Goal: Entertainment & Leisure: Consume media (video, audio)

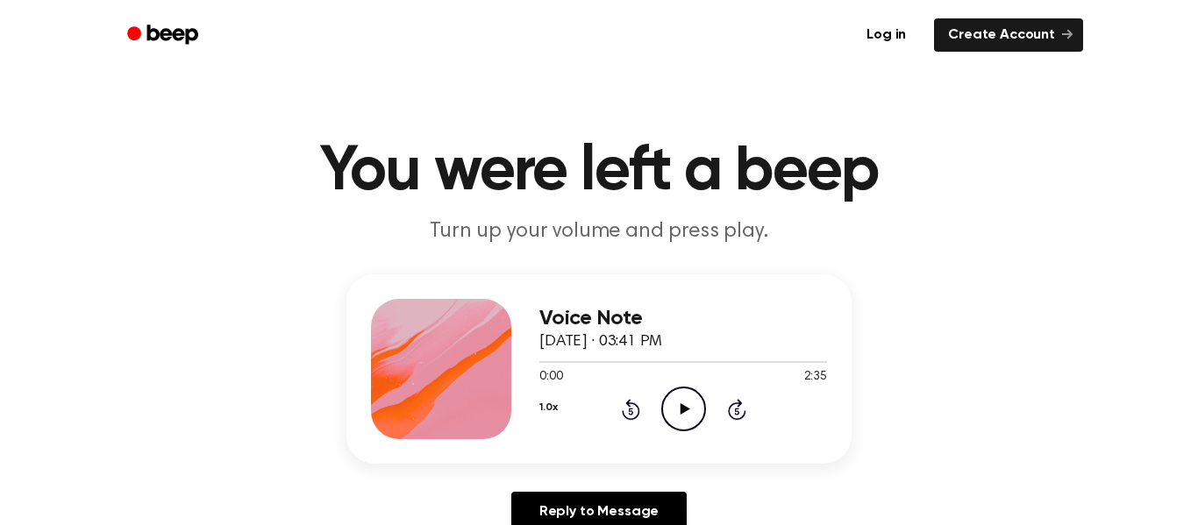
click at [663, 407] on icon "Play Audio" at bounding box center [683, 409] width 45 height 45
click at [663, 407] on icon "Pause Audio" at bounding box center [683, 409] width 45 height 45
click at [663, 407] on icon "Play Audio" at bounding box center [683, 409] width 45 height 45
click at [663, 407] on icon "Pause Audio" at bounding box center [683, 409] width 45 height 45
click at [678, 395] on icon "Play Audio" at bounding box center [683, 409] width 45 height 45
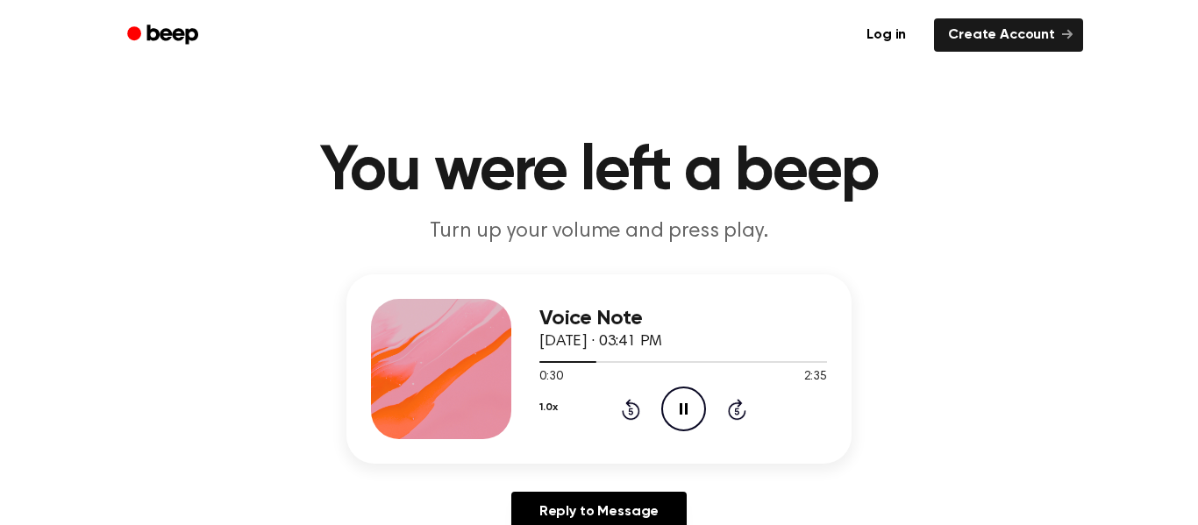
click at [678, 399] on icon "Pause Audio" at bounding box center [683, 409] width 45 height 45
click at [640, 395] on div "1.0x Rewind 5 seconds Play Audio Skip 5 seconds" at bounding box center [683, 409] width 288 height 45
click at [637, 396] on div "1.0x Rewind 5 seconds Play Audio Skip 5 seconds" at bounding box center [683, 409] width 288 height 45
click at [670, 399] on icon "Play Audio" at bounding box center [683, 409] width 45 height 45
click at [671, 401] on icon "Pause Audio" at bounding box center [683, 409] width 45 height 45
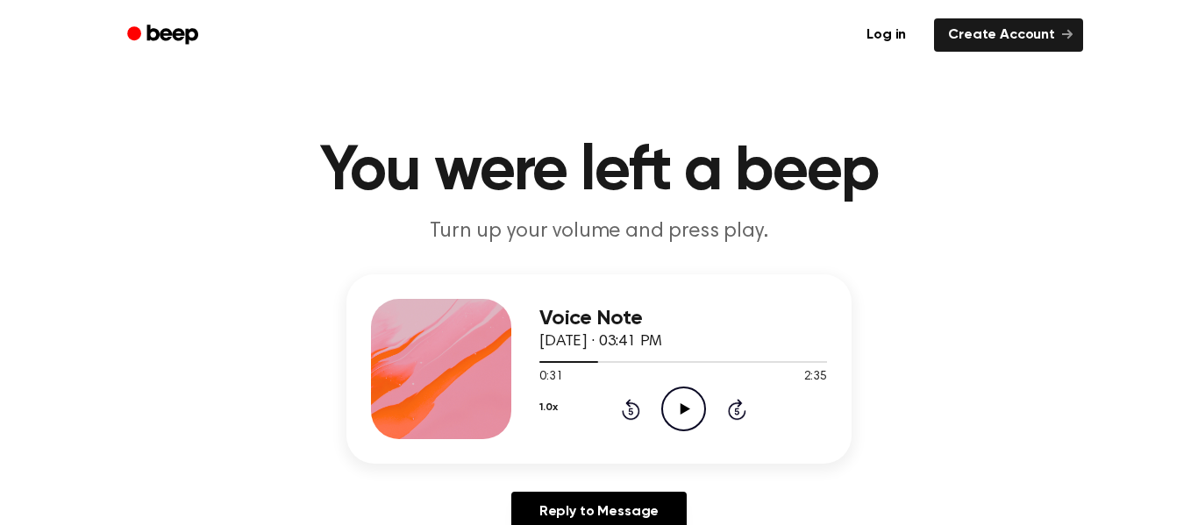
click at [671, 401] on icon "Play Audio" at bounding box center [683, 409] width 45 height 45
click at [671, 401] on icon "Pause Audio" at bounding box center [683, 409] width 45 height 45
click at [695, 402] on icon "Play Audio" at bounding box center [683, 409] width 45 height 45
click at [695, 402] on icon "Pause Audio" at bounding box center [683, 409] width 45 height 45
click at [695, 402] on icon "Play Audio" at bounding box center [683, 409] width 45 height 45
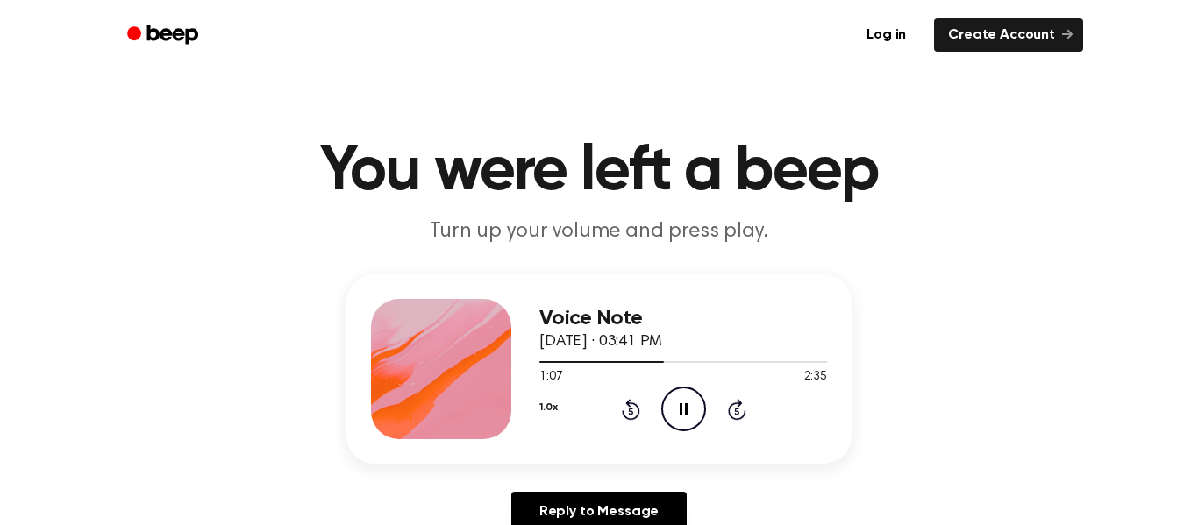
click at [695, 402] on icon "Pause Audio" at bounding box center [683, 409] width 45 height 45
click at [695, 402] on icon "Play Audio" at bounding box center [683, 409] width 45 height 45
click at [695, 402] on icon "Pause Audio" at bounding box center [683, 409] width 45 height 45
click at [695, 402] on icon "Play Audio" at bounding box center [683, 409] width 45 height 45
click at [695, 402] on icon "Pause Audio" at bounding box center [683, 409] width 45 height 45
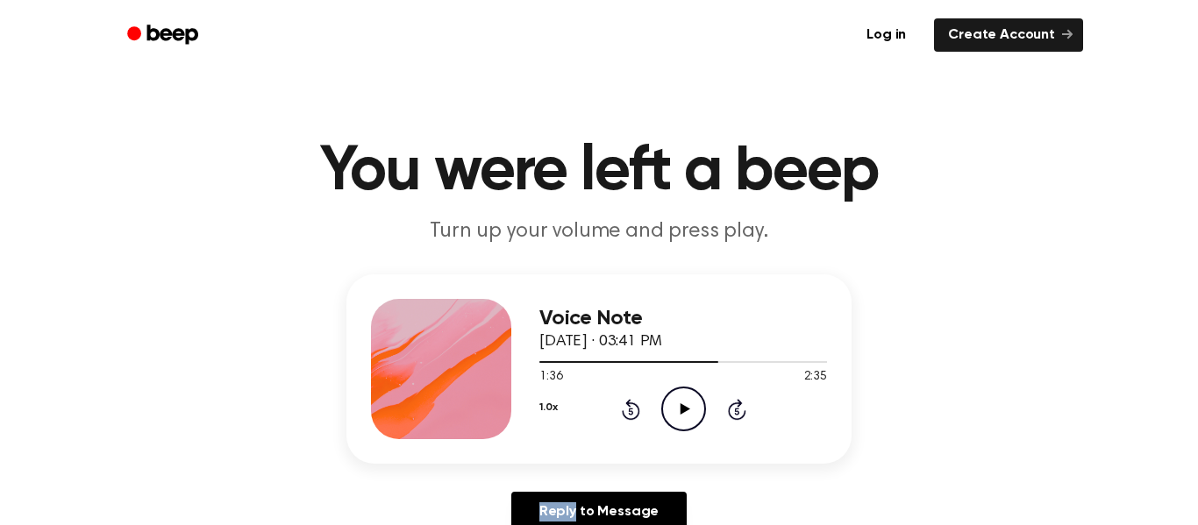
click at [695, 402] on icon "Play Audio" at bounding box center [683, 409] width 45 height 45
click at [695, 402] on icon "Pause Audio" at bounding box center [683, 409] width 45 height 45
click at [695, 402] on icon "Play Audio" at bounding box center [683, 409] width 45 height 45
click at [695, 402] on icon "Pause Audio" at bounding box center [683, 409] width 45 height 45
click at [695, 402] on icon "Play Audio" at bounding box center [683, 409] width 45 height 45
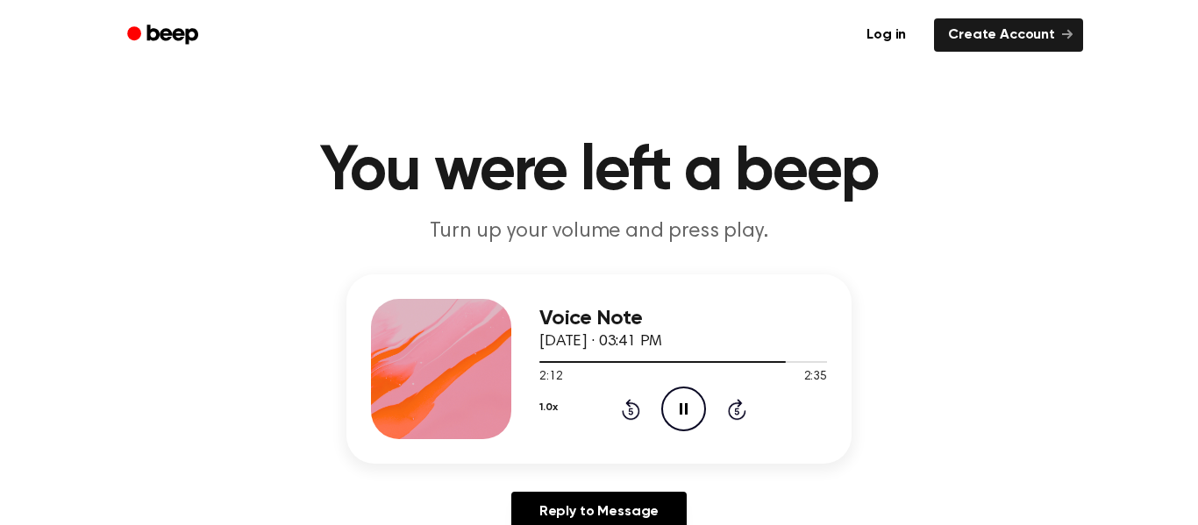
click at [695, 402] on icon "Pause Audio" at bounding box center [683, 409] width 45 height 45
click at [695, 402] on icon "Play Audio" at bounding box center [683, 409] width 45 height 45
click at [695, 402] on icon "Pause Audio" at bounding box center [683, 409] width 45 height 45
click at [695, 402] on icon "Play Audio" at bounding box center [683, 409] width 45 height 45
click at [695, 402] on icon "Pause Audio" at bounding box center [683, 409] width 45 height 45
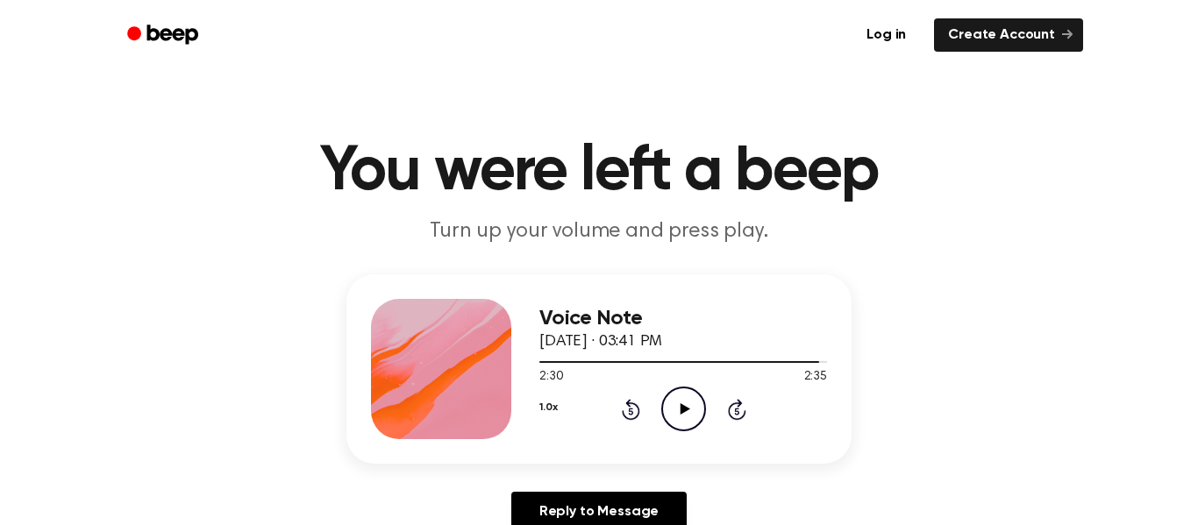
click at [695, 402] on icon "Play Audio" at bounding box center [683, 409] width 45 height 45
click at [695, 402] on icon "Pause Audio" at bounding box center [683, 409] width 45 height 45
